Goal: Information Seeking & Learning: Learn about a topic

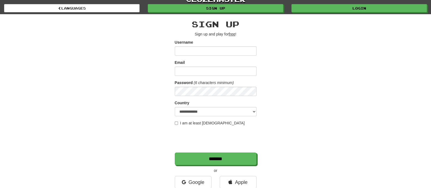
scroll to position [68, 0]
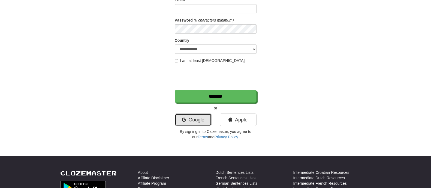
click at [187, 120] on link "Google" at bounding box center [193, 119] width 37 height 13
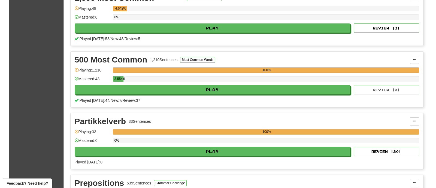
scroll to position [102, 0]
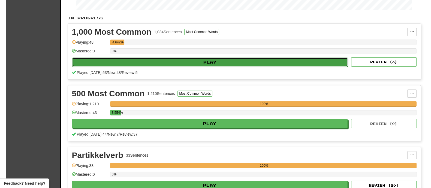
click at [209, 63] on button "Play" at bounding box center [210, 62] width 276 height 9
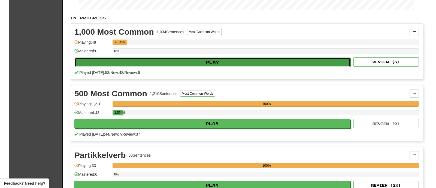
select select "********"
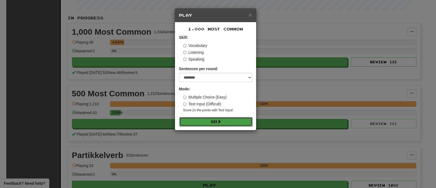
click at [190, 119] on button "Go" at bounding box center [215, 121] width 73 height 9
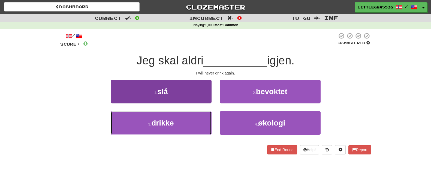
click at [189, 119] on button "3 . drikke" at bounding box center [161, 123] width 101 height 24
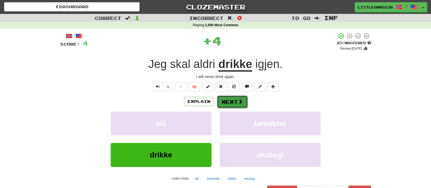
click at [241, 102] on span at bounding box center [240, 101] width 5 height 5
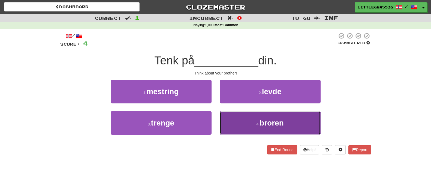
click at [233, 118] on button "4 . broren" at bounding box center [270, 123] width 101 height 24
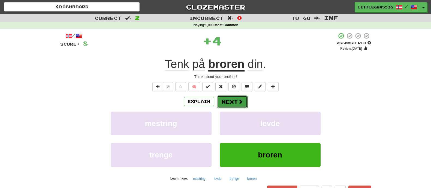
click at [234, 98] on button "Next" at bounding box center [232, 101] width 31 height 13
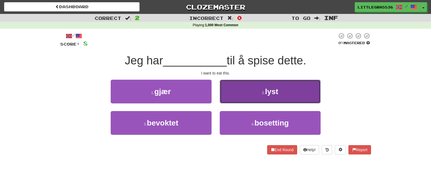
click at [258, 90] on button "2 . lyst" at bounding box center [270, 92] width 101 height 24
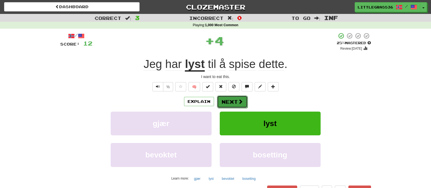
click at [232, 96] on button "Next" at bounding box center [232, 101] width 31 height 13
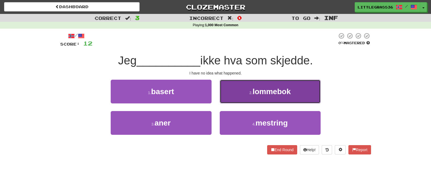
click at [253, 95] on span "lommebok" at bounding box center [272, 91] width 38 height 8
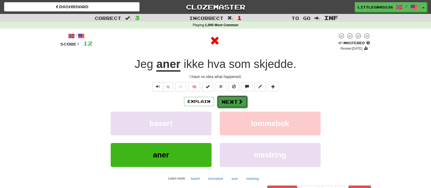
click at [229, 97] on button "Next" at bounding box center [232, 101] width 31 height 13
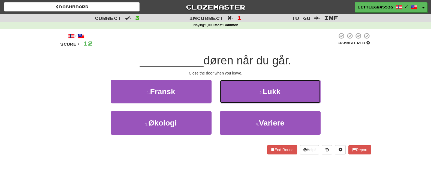
click at [229, 97] on button "2 . Lukk" at bounding box center [270, 92] width 101 height 24
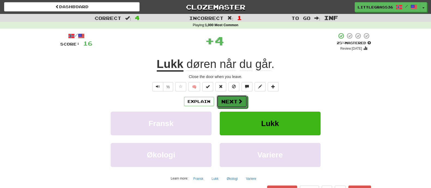
click at [229, 97] on button "Next" at bounding box center [232, 101] width 31 height 13
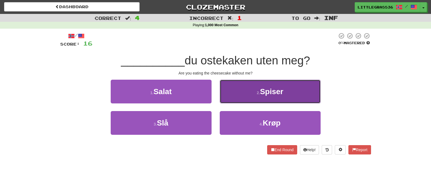
click at [240, 88] on button "2 . Spiser" at bounding box center [270, 92] width 101 height 24
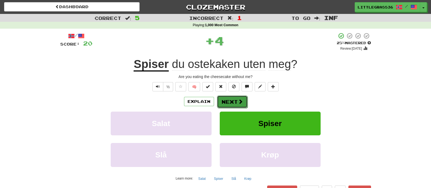
click at [231, 98] on button "Next" at bounding box center [232, 101] width 31 height 13
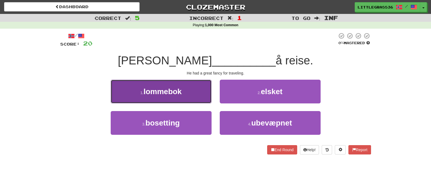
click at [199, 97] on button "1 . lommebok" at bounding box center [161, 92] width 101 height 24
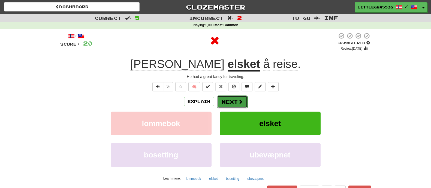
click at [235, 101] on button "Next" at bounding box center [232, 101] width 31 height 13
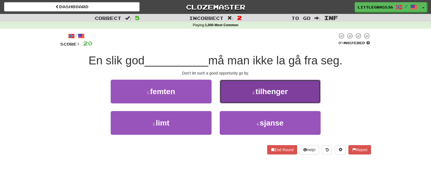
click at [256, 101] on button "2 . tilhenger" at bounding box center [270, 92] width 101 height 24
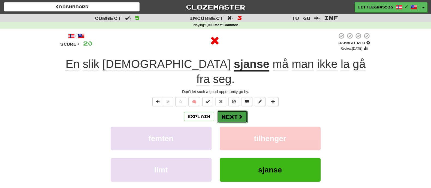
click at [240, 114] on span at bounding box center [240, 116] width 5 height 5
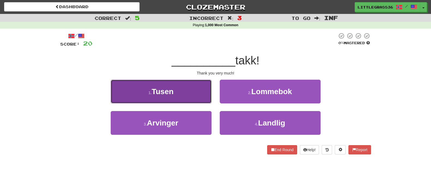
click at [178, 92] on button "1 . Tusen" at bounding box center [161, 92] width 101 height 24
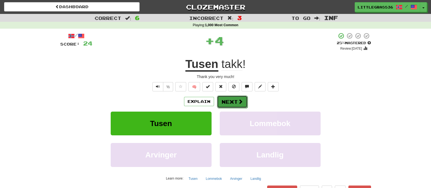
click at [226, 99] on button "Next" at bounding box center [232, 101] width 31 height 13
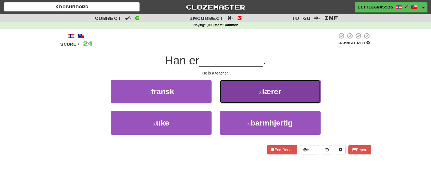
click at [224, 99] on button "2 . lærer" at bounding box center [270, 92] width 101 height 24
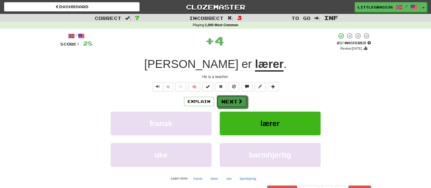
click at [224, 99] on button "Next" at bounding box center [232, 101] width 31 height 13
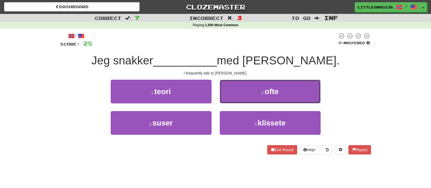
click at [224, 99] on button "2 . ofte" at bounding box center [270, 92] width 101 height 24
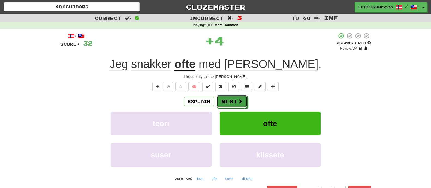
click at [224, 99] on button "Next" at bounding box center [232, 101] width 31 height 13
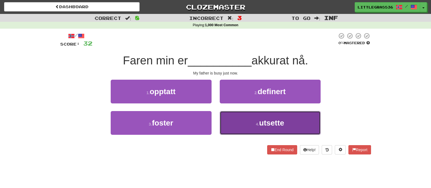
click at [229, 118] on button "4 . utsette" at bounding box center [270, 123] width 101 height 24
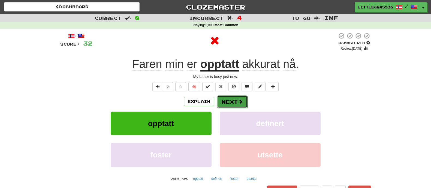
click at [230, 107] on button "Next" at bounding box center [232, 101] width 31 height 13
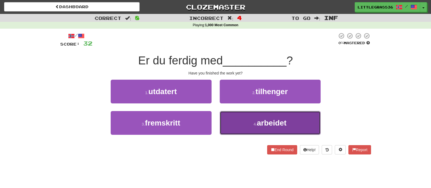
click at [266, 134] on button "4 . arbeidet" at bounding box center [270, 123] width 101 height 24
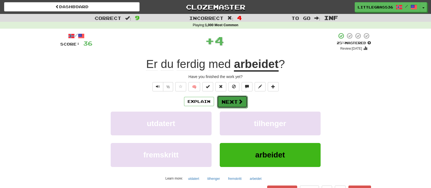
click at [238, 104] on span at bounding box center [240, 101] width 5 height 5
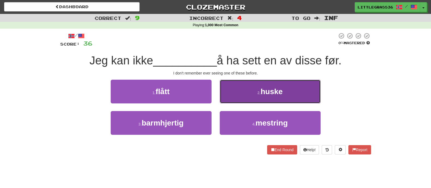
click at [240, 100] on button "2 . huske" at bounding box center [270, 92] width 101 height 24
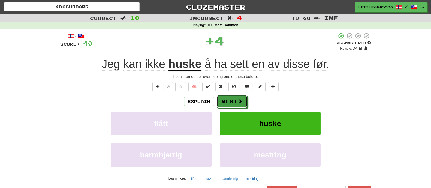
click at [240, 100] on span at bounding box center [240, 101] width 5 height 5
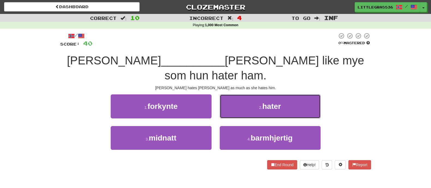
click at [240, 100] on button "2 . hater" at bounding box center [270, 106] width 101 height 24
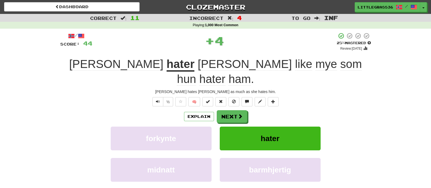
click at [240, 114] on span at bounding box center [240, 116] width 5 height 5
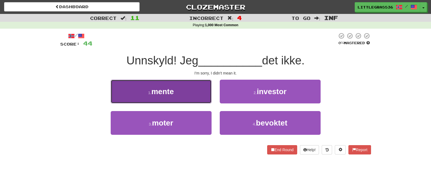
click at [209, 89] on button "1 . mente" at bounding box center [161, 92] width 101 height 24
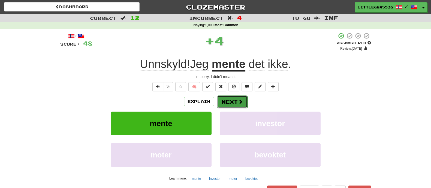
click at [246, 100] on button "Next" at bounding box center [232, 101] width 31 height 13
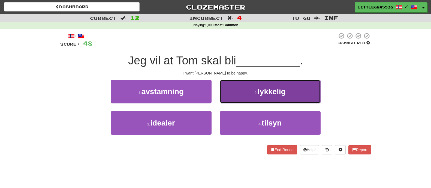
click at [252, 99] on button "2 . lykkelig" at bounding box center [270, 92] width 101 height 24
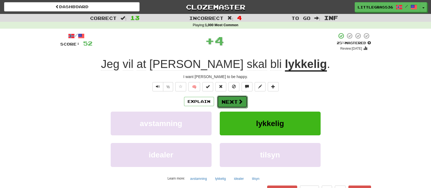
click at [236, 99] on button "Next" at bounding box center [232, 101] width 31 height 13
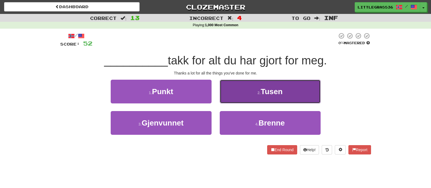
click at [234, 99] on button "2 . Tusen" at bounding box center [270, 92] width 101 height 24
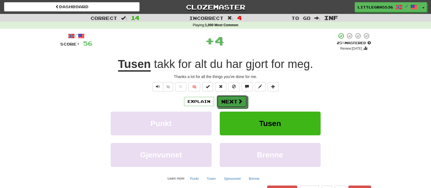
click at [234, 99] on button "Next" at bounding box center [232, 101] width 31 height 13
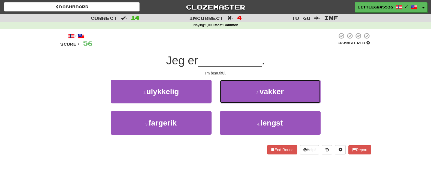
click at [234, 99] on button "2 . vakker" at bounding box center [270, 92] width 101 height 24
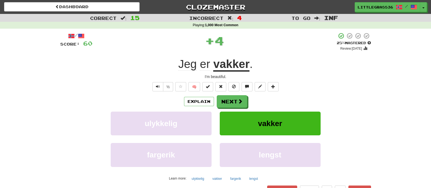
click at [234, 99] on button "Next" at bounding box center [232, 101] width 31 height 13
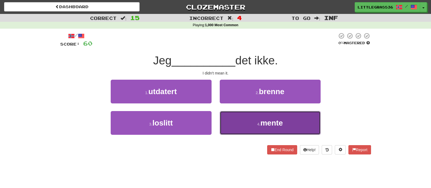
click at [238, 113] on button "4 . mente" at bounding box center [270, 123] width 101 height 24
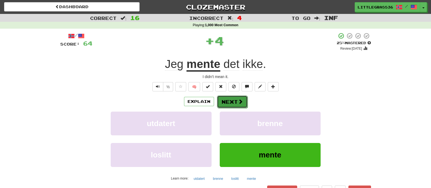
click at [234, 101] on button "Next" at bounding box center [232, 101] width 31 height 13
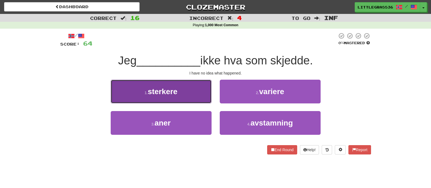
click at [196, 96] on button "1 . sterkere" at bounding box center [161, 92] width 101 height 24
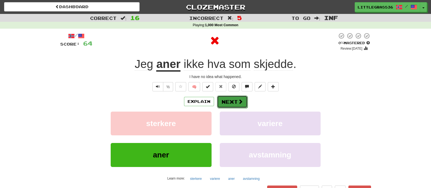
click at [233, 100] on button "Next" at bounding box center [232, 101] width 31 height 13
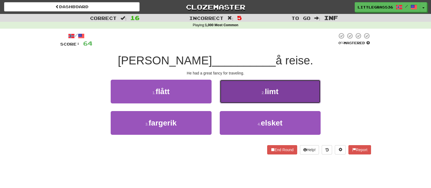
click at [241, 96] on button "2 . limt" at bounding box center [270, 92] width 101 height 24
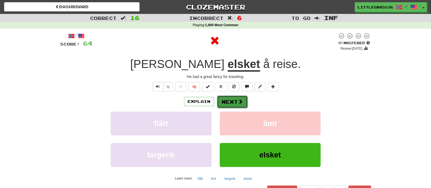
click at [231, 98] on button "Next" at bounding box center [232, 101] width 31 height 13
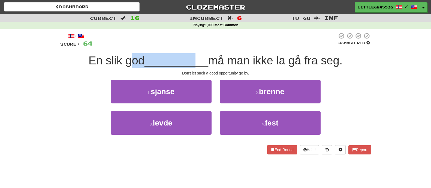
drag, startPoint x: 129, startPoint y: 61, endPoint x: 197, endPoint y: 59, distance: 67.4
click at [197, 59] on div "En slik god __________ må man ikke la gå fra seg." at bounding box center [215, 60] width 311 height 15
click at [197, 59] on span "__________" at bounding box center [177, 60] width 64 height 13
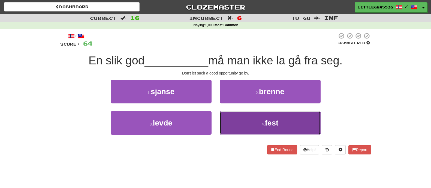
click at [250, 127] on button "4 . fest" at bounding box center [270, 123] width 101 height 24
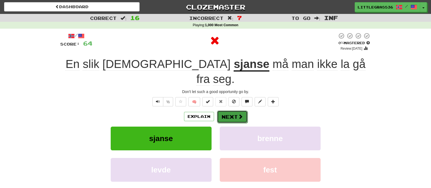
click at [227, 110] on button "Next" at bounding box center [232, 116] width 31 height 13
